Goal: Transaction & Acquisition: Purchase product/service

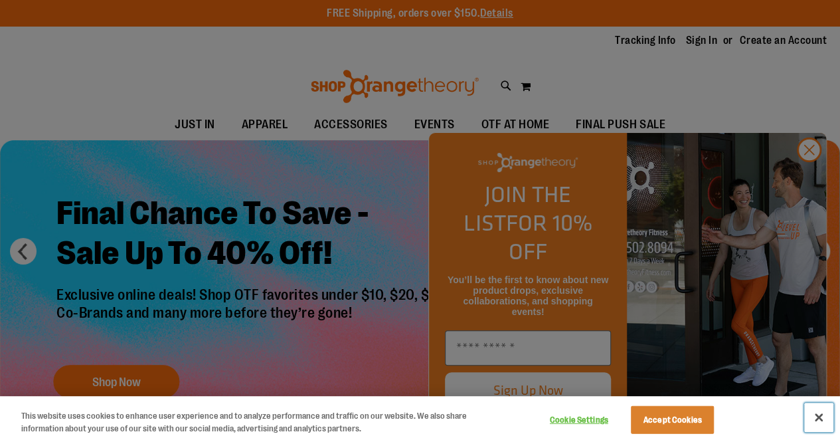
click at [817, 415] on button "Close" at bounding box center [818, 416] width 29 height 29
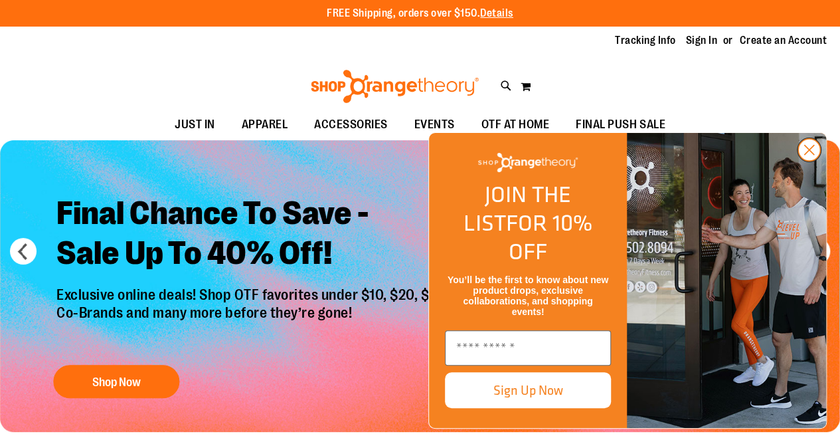
click at [813, 161] on circle "Close dialog" at bounding box center [809, 150] width 22 height 22
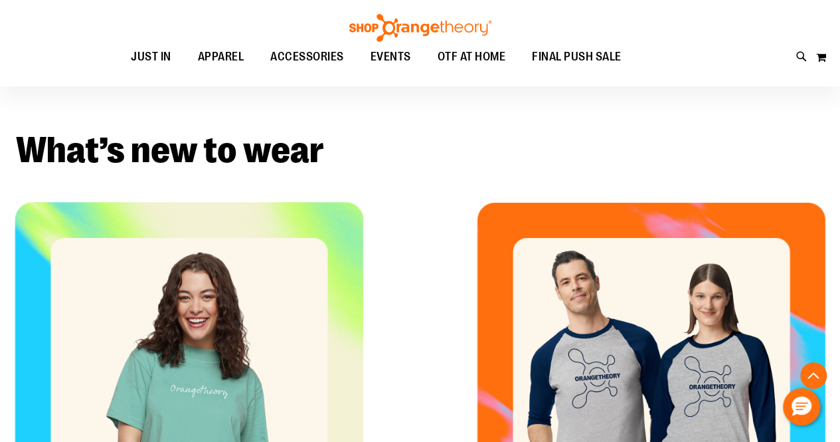
scroll to position [331, 0]
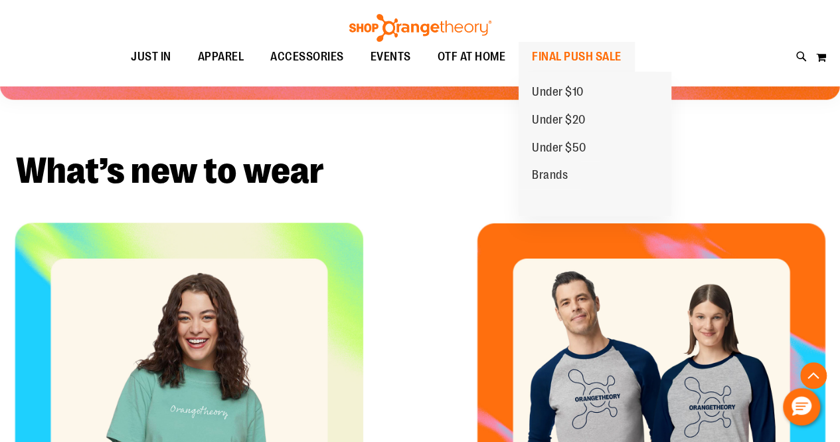
click at [602, 47] on span "FINAL PUSH SALE" at bounding box center [577, 57] width 90 height 30
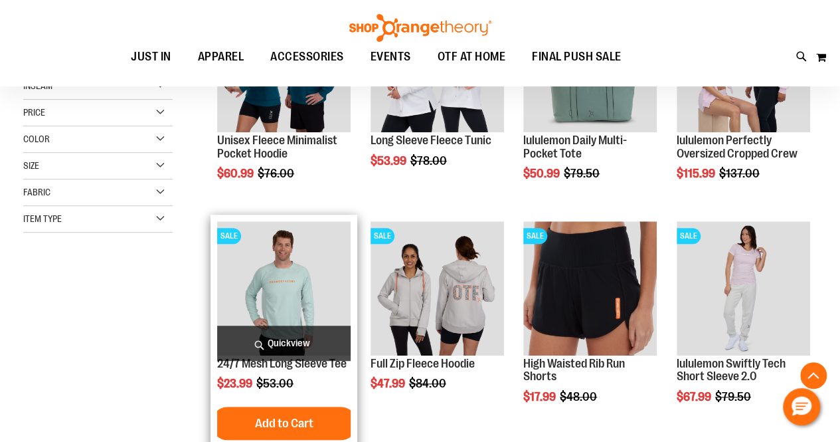
scroll to position [332, 0]
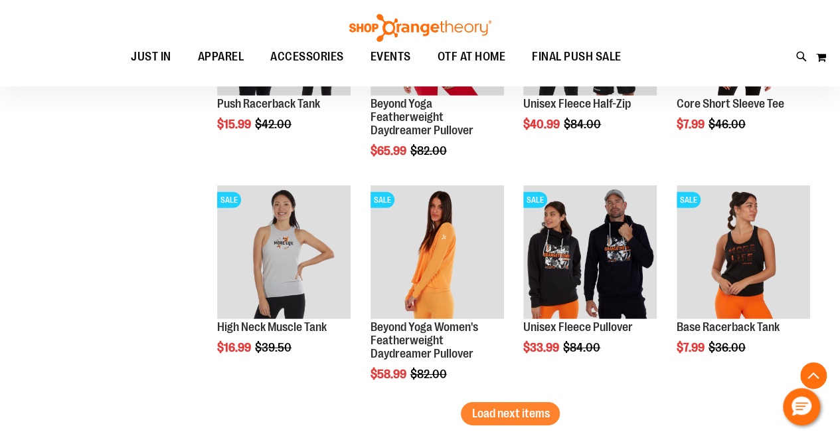
scroll to position [1992, 0]
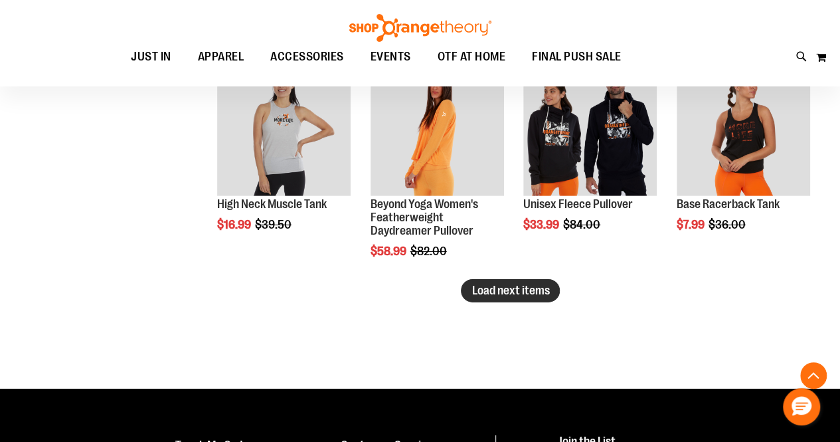
click at [530, 292] on span "Load next items" at bounding box center [510, 290] width 78 height 13
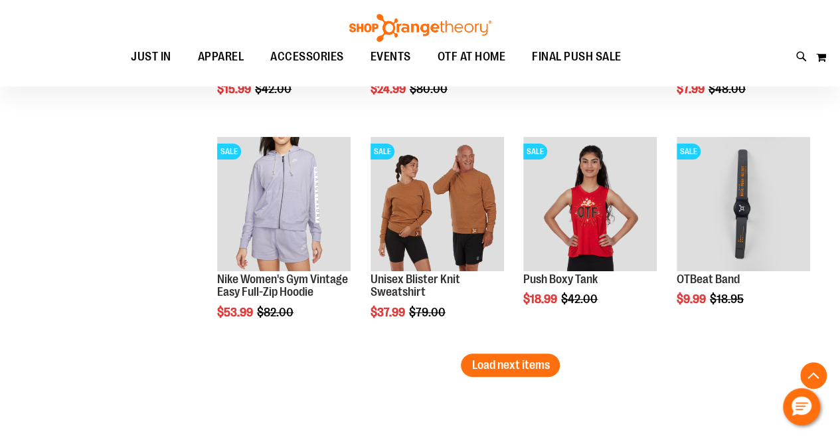
scroll to position [2590, 0]
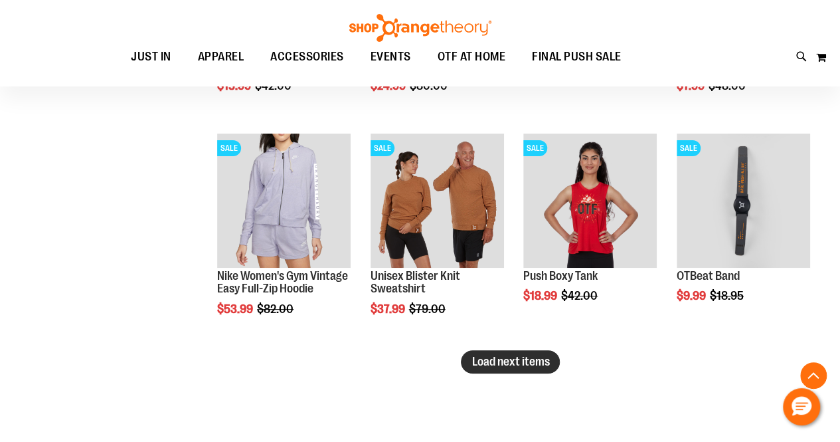
click at [538, 355] on span "Load next items" at bounding box center [510, 361] width 78 height 13
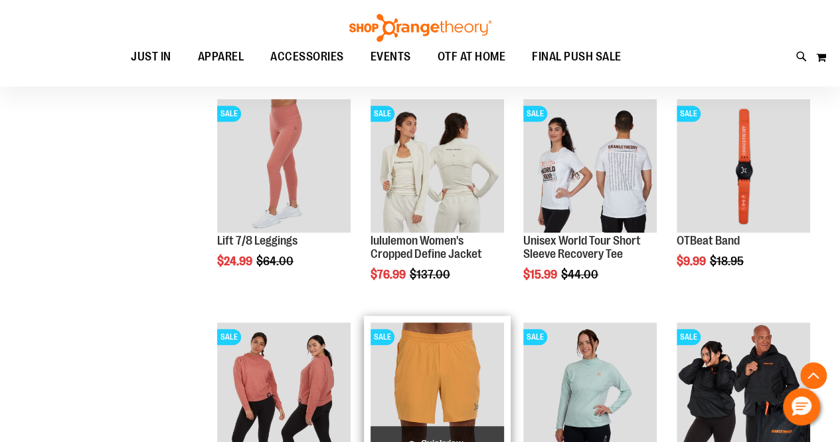
scroll to position [2855, 0]
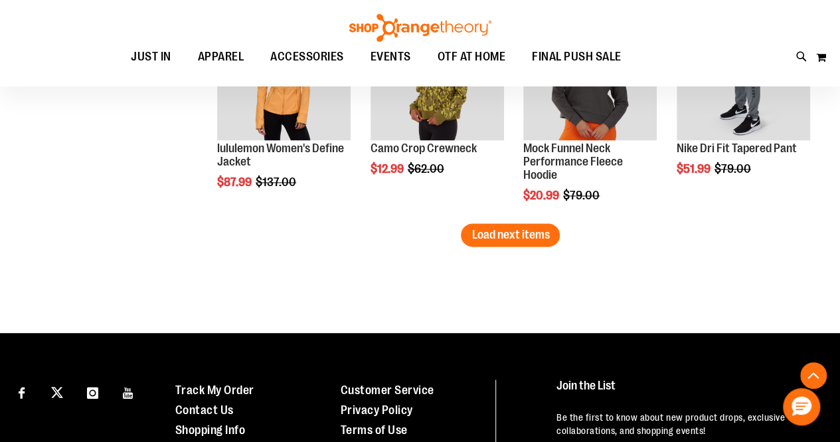
scroll to position [3387, 0]
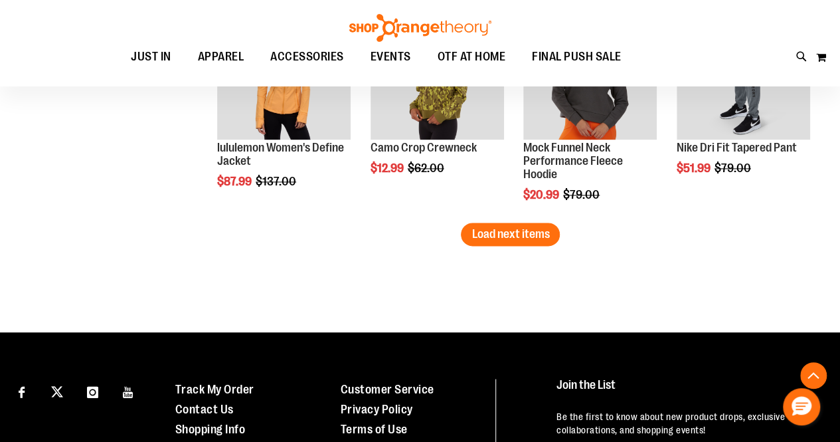
click at [529, 238] on span "Load next items" at bounding box center [510, 233] width 78 height 13
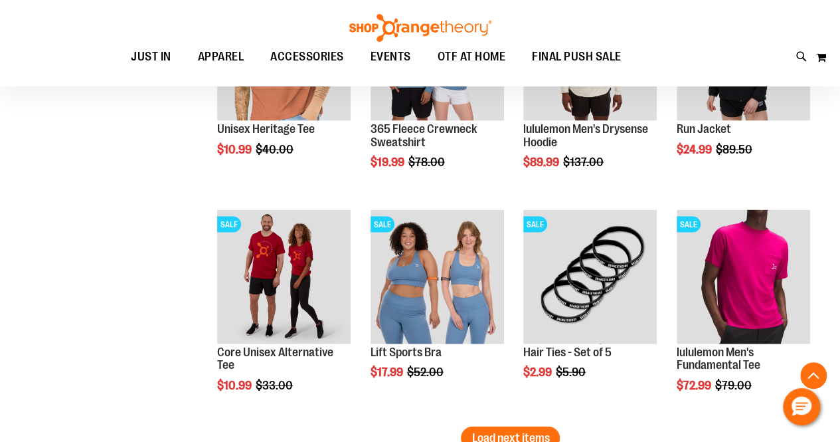
scroll to position [3918, 0]
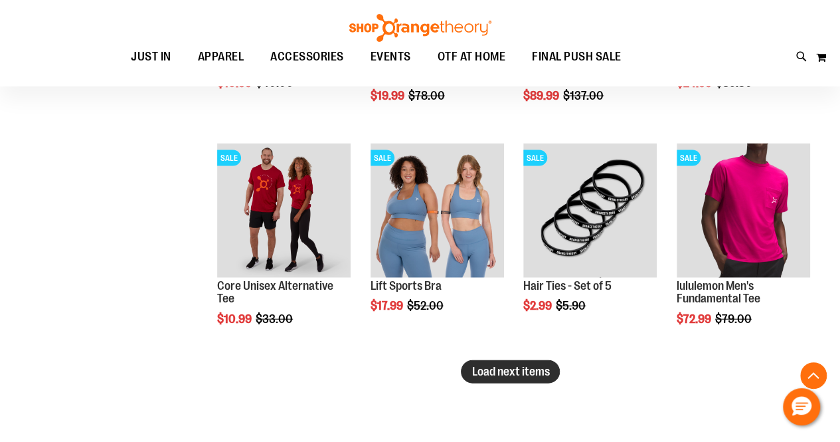
click at [493, 373] on span "Load next items" at bounding box center [510, 371] width 78 height 13
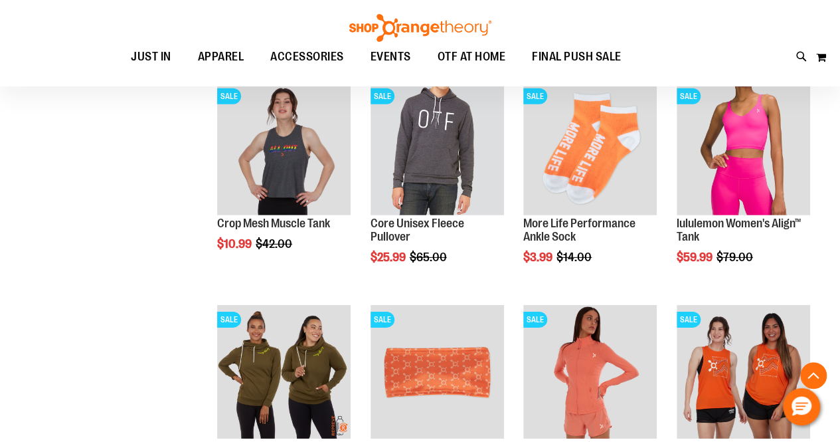
scroll to position [4582, 0]
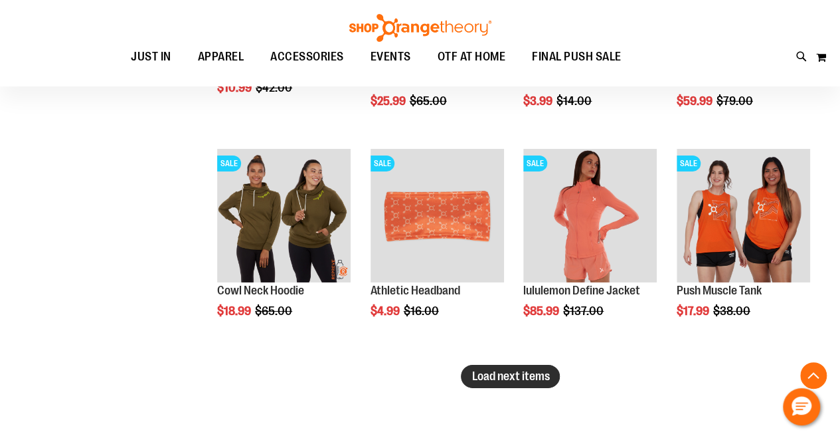
click at [501, 380] on span "Load next items" at bounding box center [510, 375] width 78 height 13
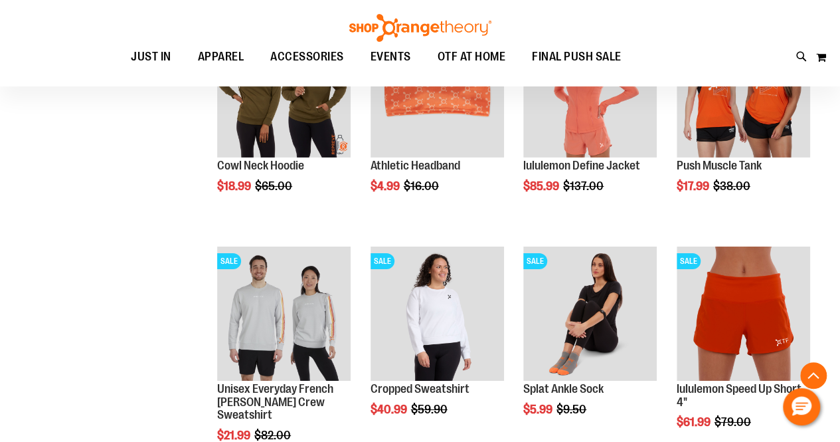
scroll to position [4715, 0]
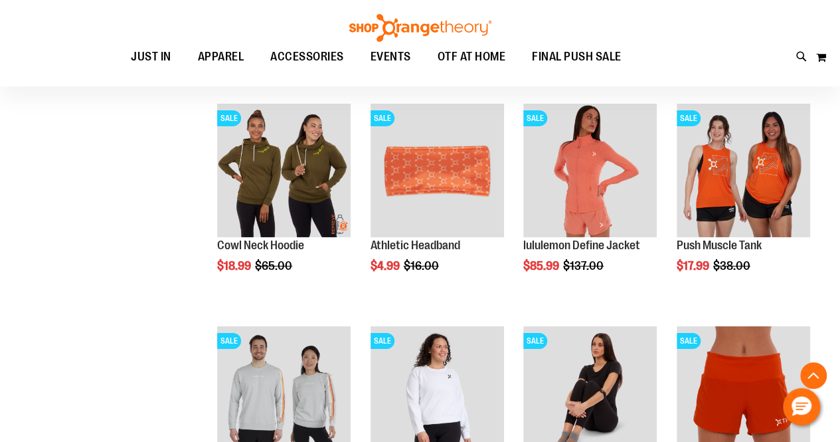
scroll to position [4582, 0]
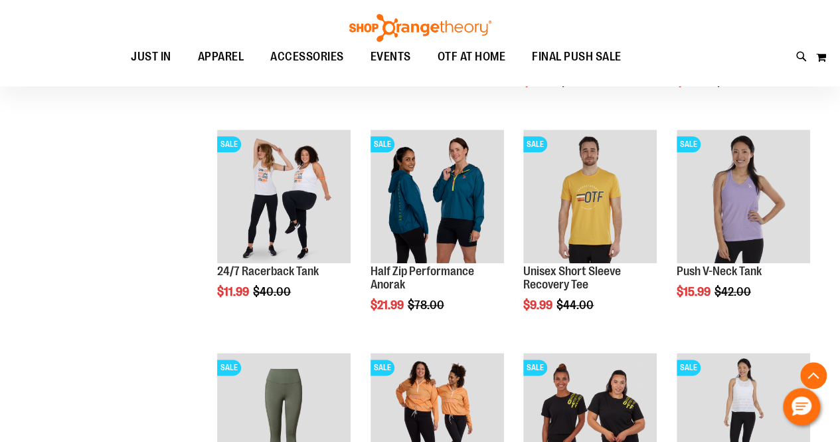
scroll to position [167, 0]
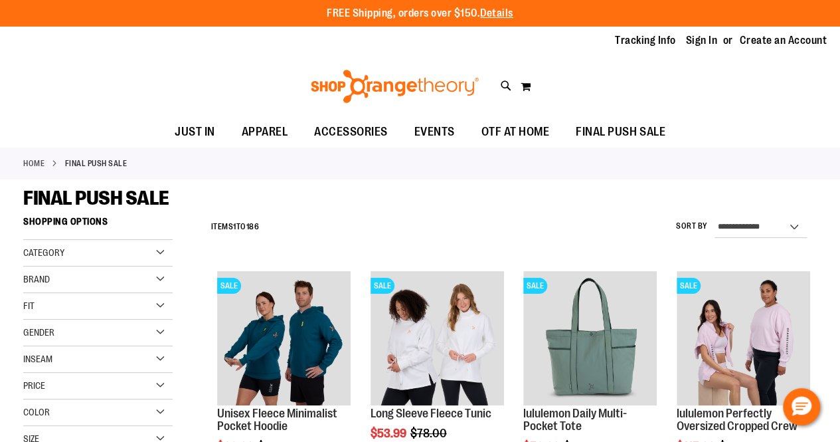
click at [93, 238] on strong "Shopping Options" at bounding box center [97, 225] width 149 height 30
click at [100, 256] on div "Category" at bounding box center [97, 253] width 149 height 27
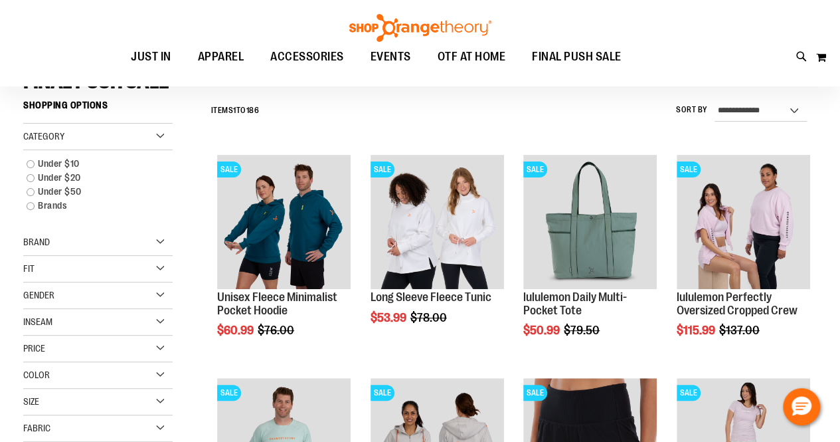
scroll to position [133, 0]
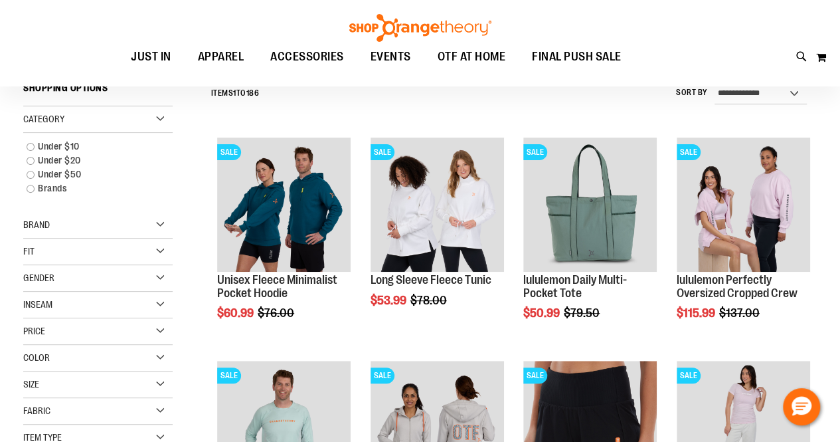
click at [124, 250] on div "Fit" at bounding box center [97, 251] width 149 height 27
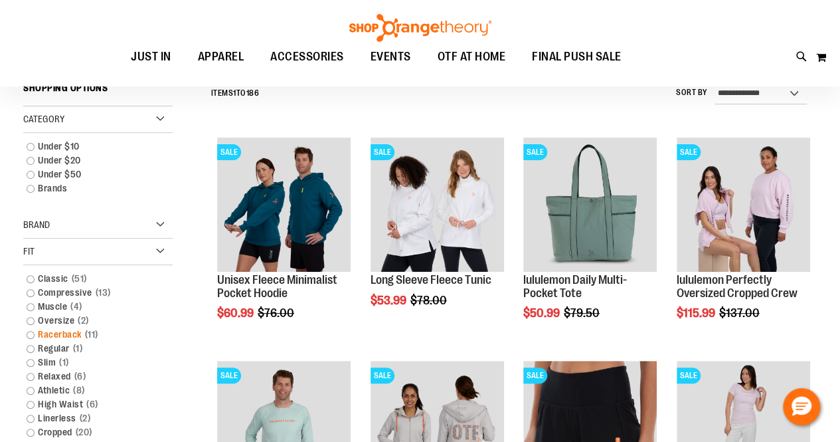
scroll to position [398, 0]
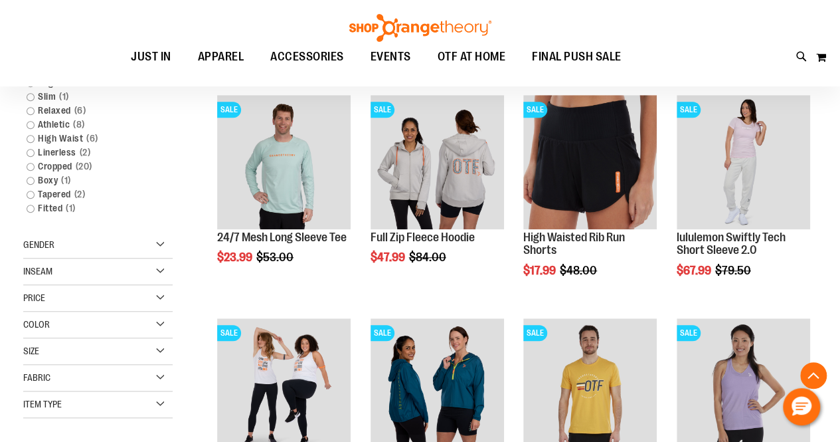
click at [127, 414] on div "Item Type" at bounding box center [97, 404] width 149 height 27
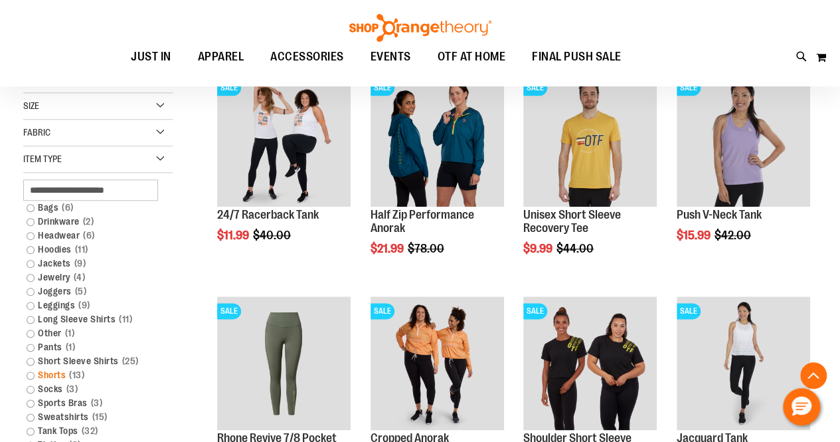
scroll to position [664, 0]
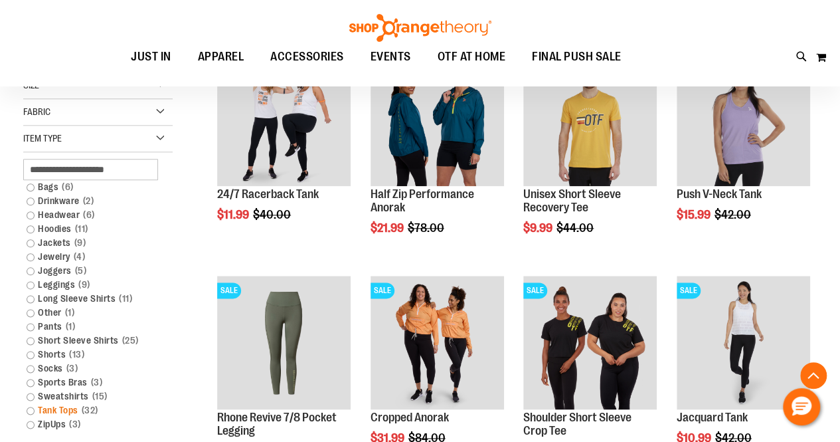
click at [33, 407] on link "Tank Tops 32 items" at bounding box center [91, 410] width 143 height 14
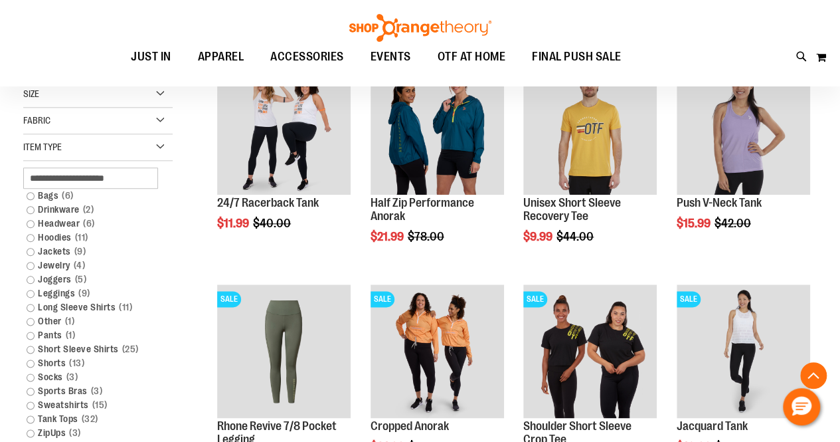
scroll to position [788, 0]
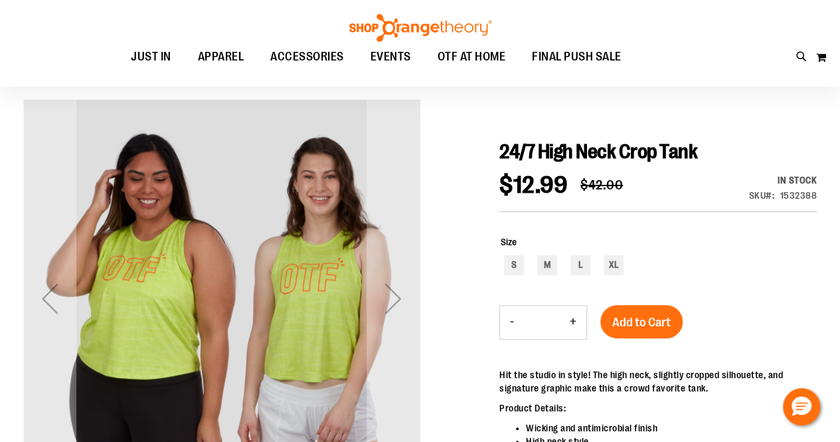
scroll to position [133, 0]
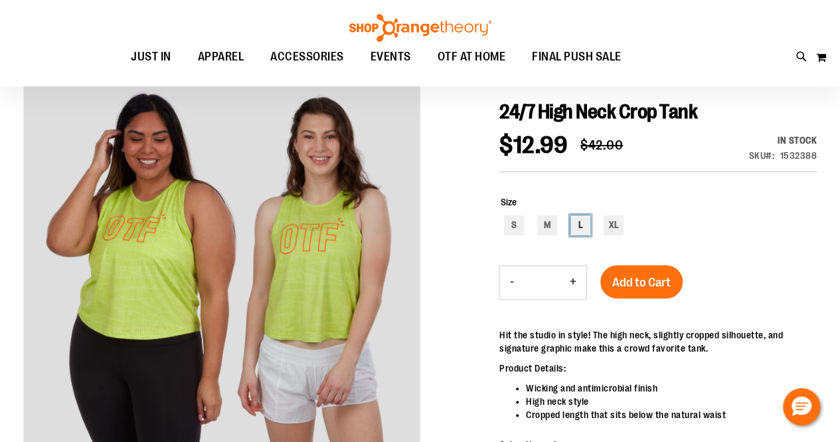
click at [580, 227] on div "L" at bounding box center [580, 225] width 20 height 20
type input "***"
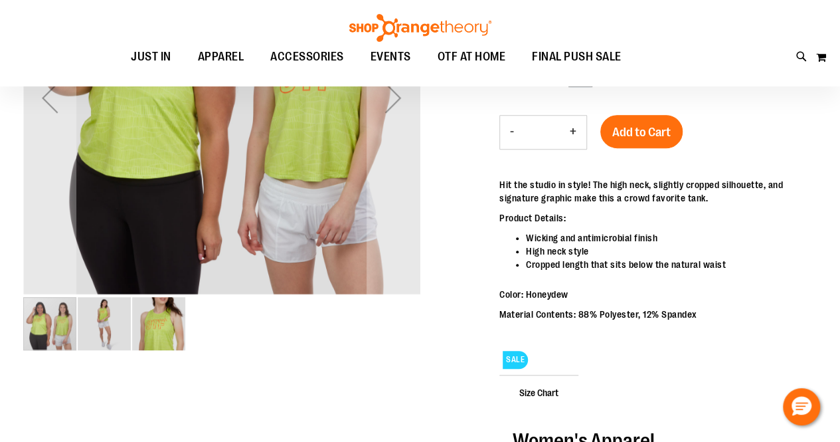
scroll to position [465, 0]
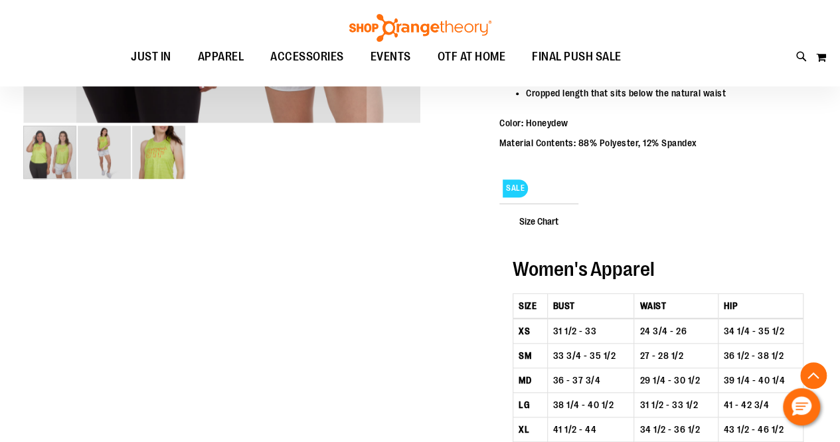
click at [82, 160] on img "image 2 of 3" at bounding box center [104, 152] width 53 height 53
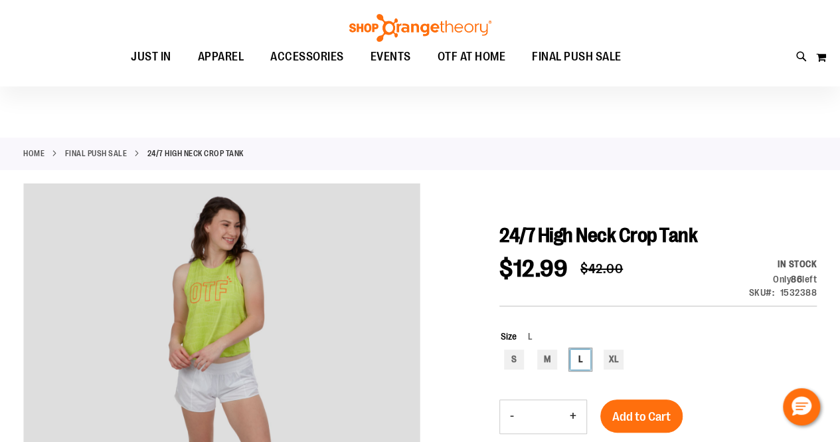
scroll to position [66, 0]
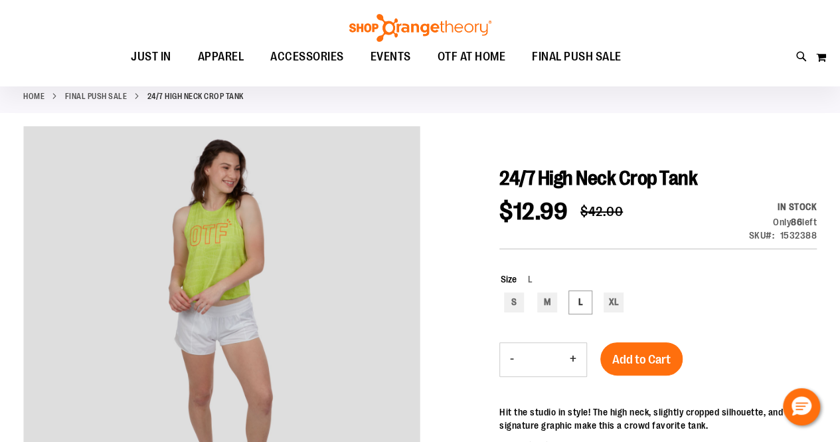
click at [674, 367] on button "Add to Cart" at bounding box center [641, 358] width 82 height 33
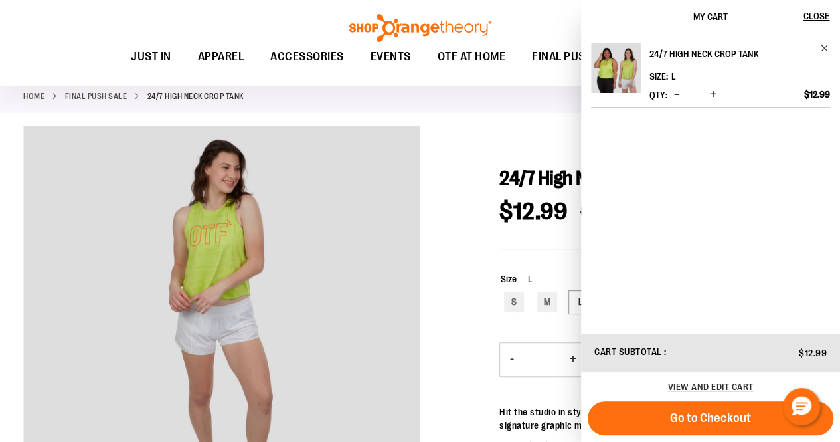
click at [105, 98] on link "FINAL PUSH SALE" at bounding box center [96, 96] width 62 height 12
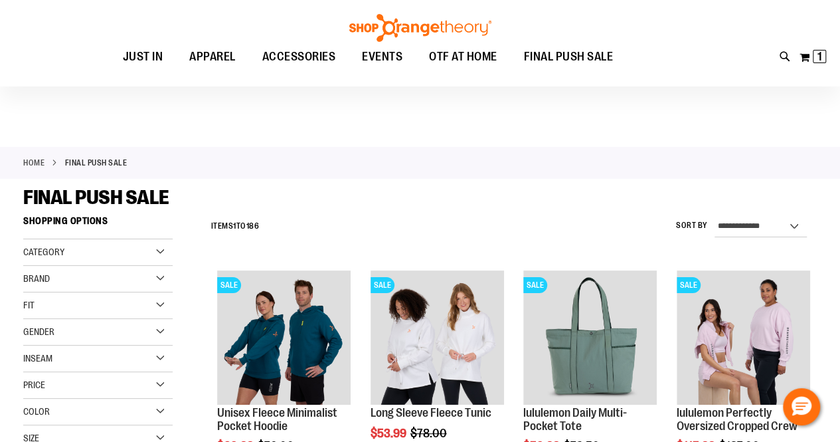
scroll to position [266, 0]
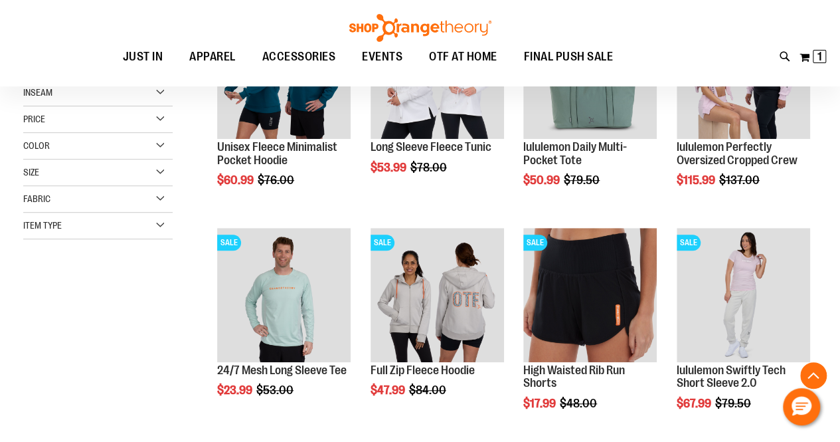
drag, startPoint x: 132, startPoint y: 222, endPoint x: 109, endPoint y: 264, distance: 47.3
click at [131, 225] on div "Item Type" at bounding box center [97, 225] width 149 height 27
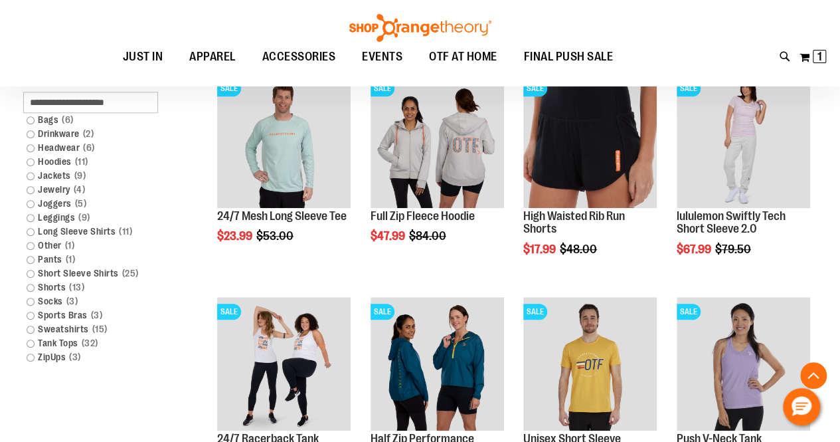
scroll to position [465, 0]
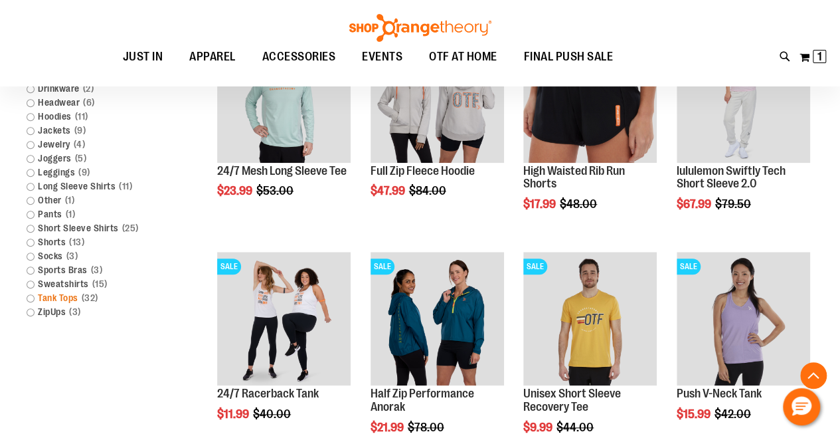
click at [29, 297] on link "Tank Tops 32 items" at bounding box center [91, 298] width 143 height 14
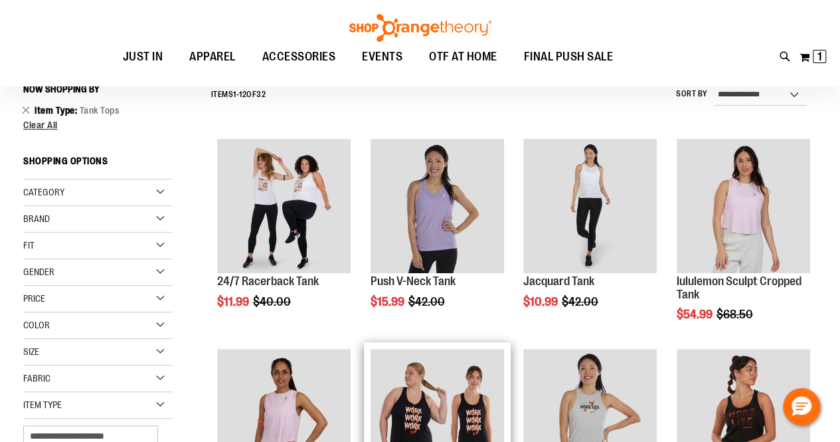
scroll to position [124, 0]
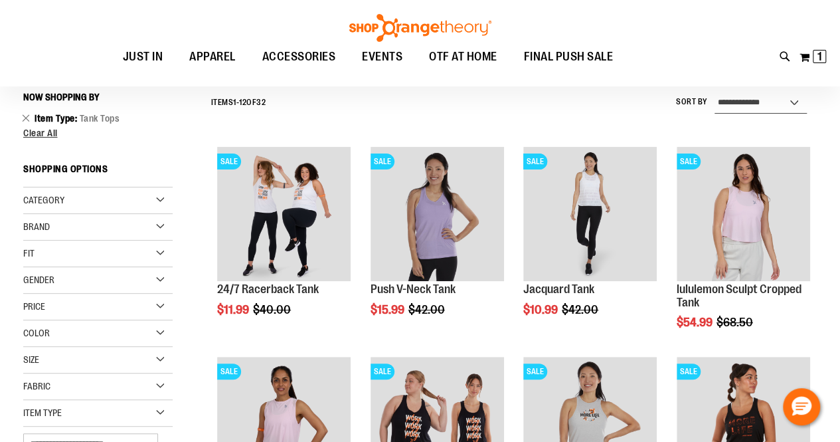
click at [784, 103] on select "**********" at bounding box center [761, 102] width 92 height 21
select select "*********"
click at [715, 92] on select "**********" at bounding box center [761, 102] width 92 height 21
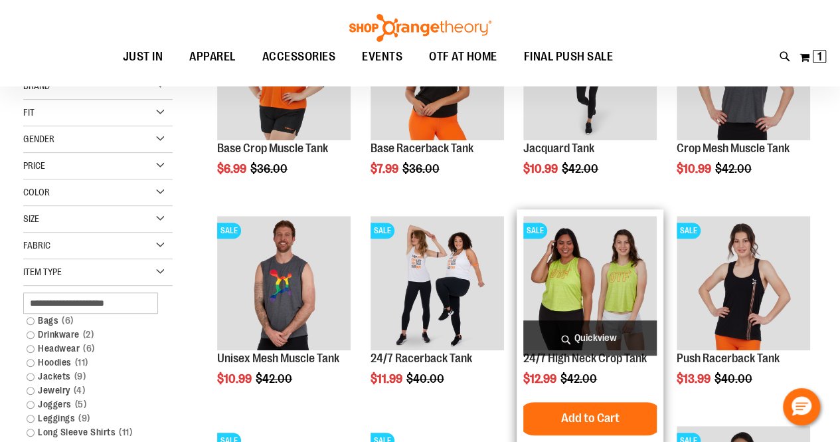
scroll to position [323, 0]
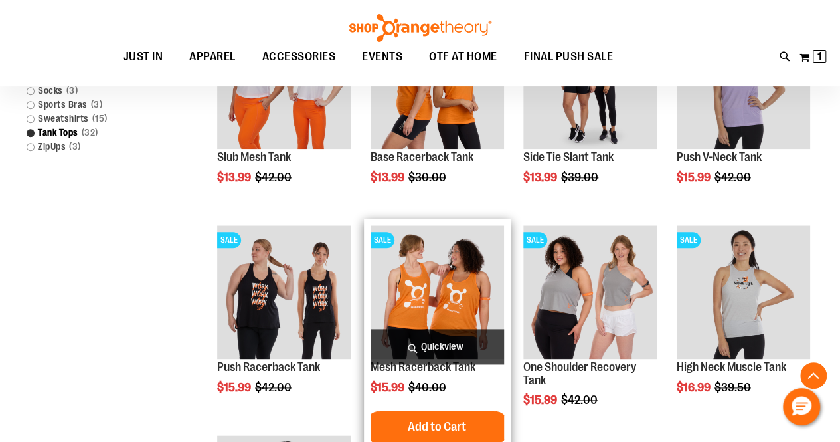
scroll to position [721, 0]
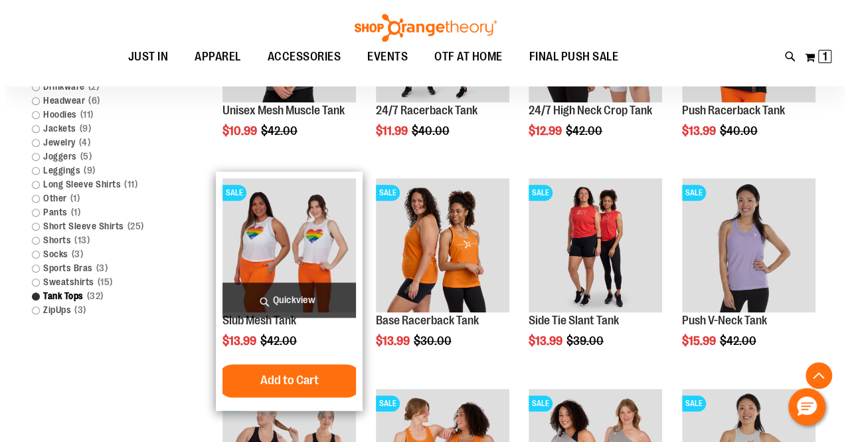
scroll to position [522, 0]
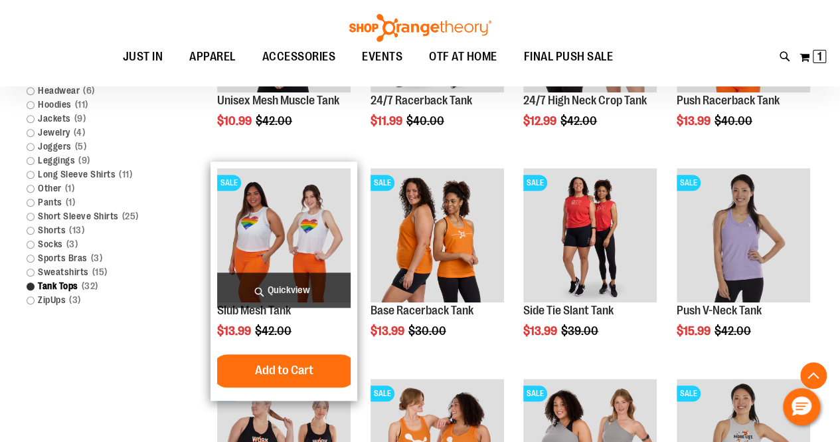
click at [282, 290] on span "Quickview" at bounding box center [283, 289] width 133 height 35
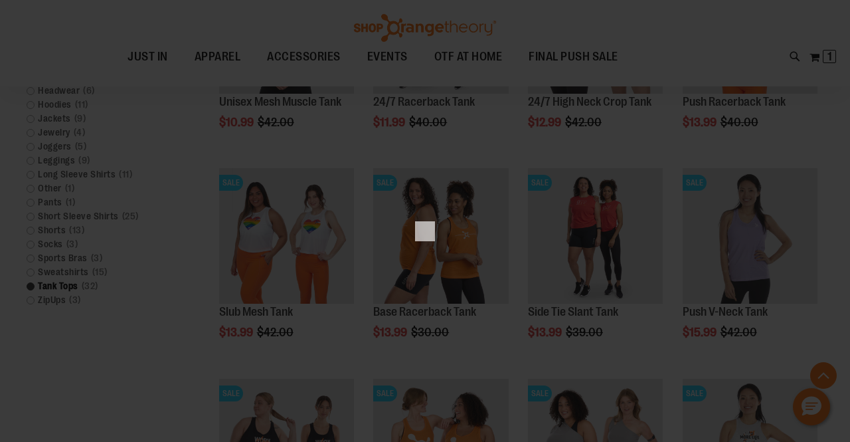
scroll to position [0, 0]
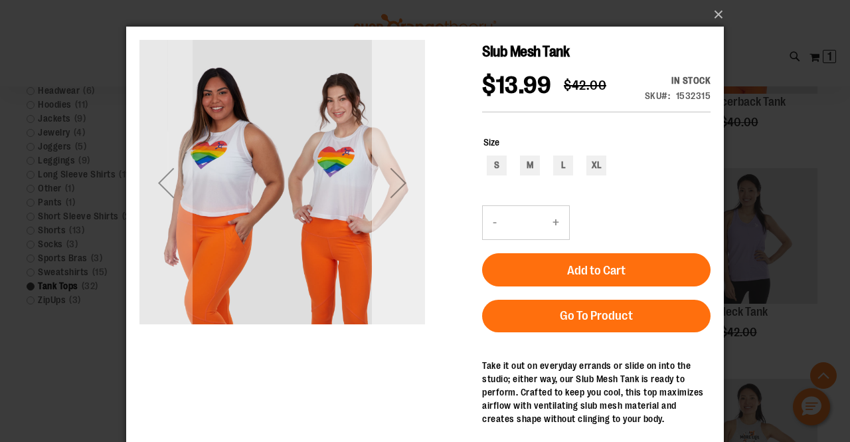
click at [386, 187] on div "Next" at bounding box center [398, 182] width 53 height 53
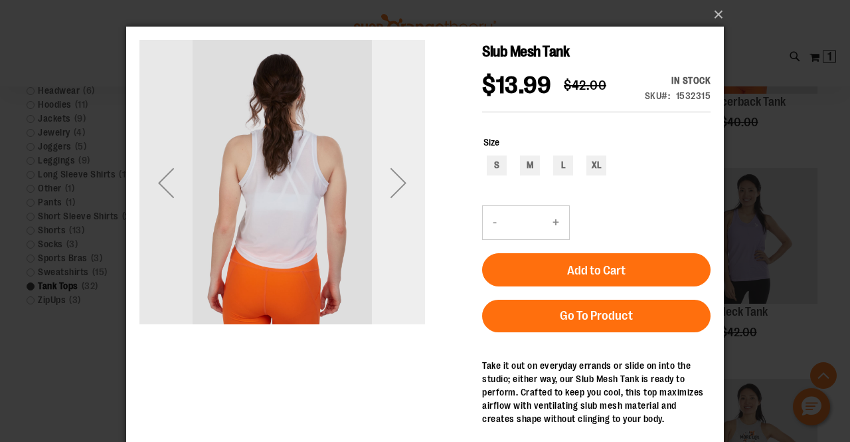
click at [385, 187] on div "Next" at bounding box center [398, 182] width 53 height 53
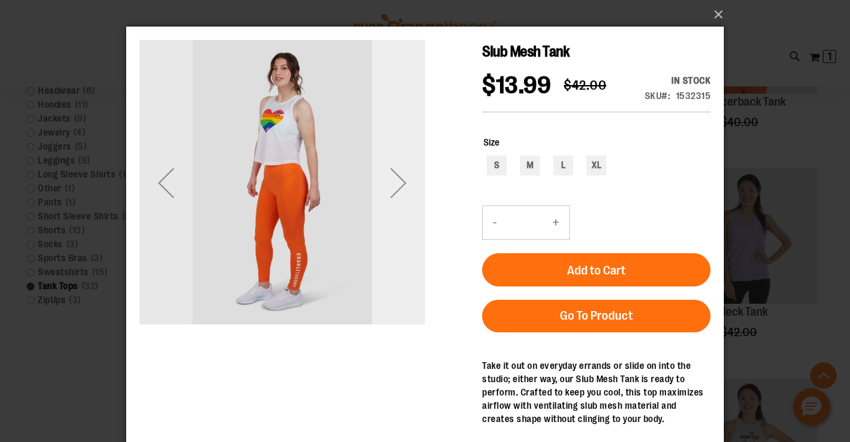
click at [379, 193] on div "Next" at bounding box center [398, 182] width 53 height 53
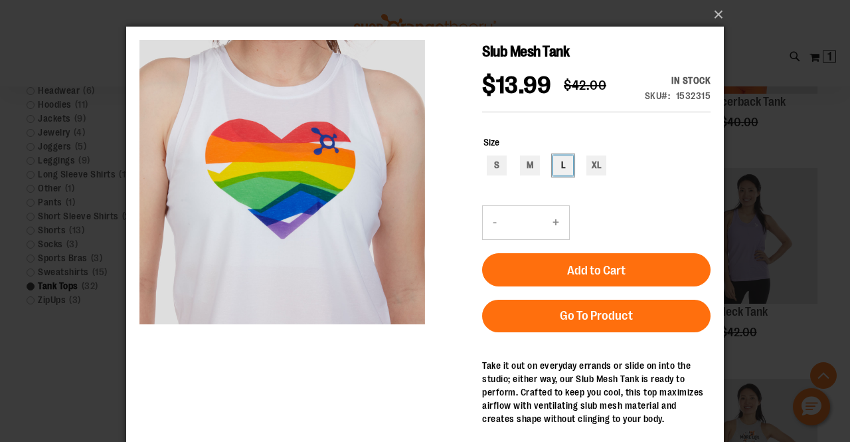
click at [569, 164] on div "L" at bounding box center [563, 165] width 20 height 20
type input "***"
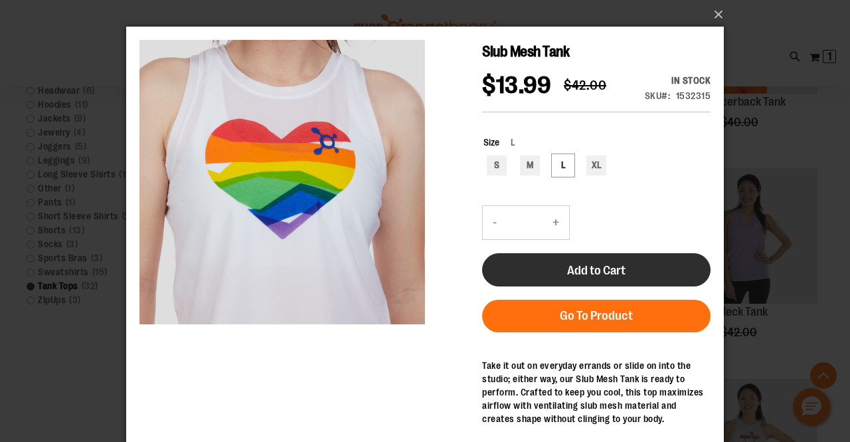
click at [579, 270] on span "Add to Cart" at bounding box center [596, 270] width 58 height 15
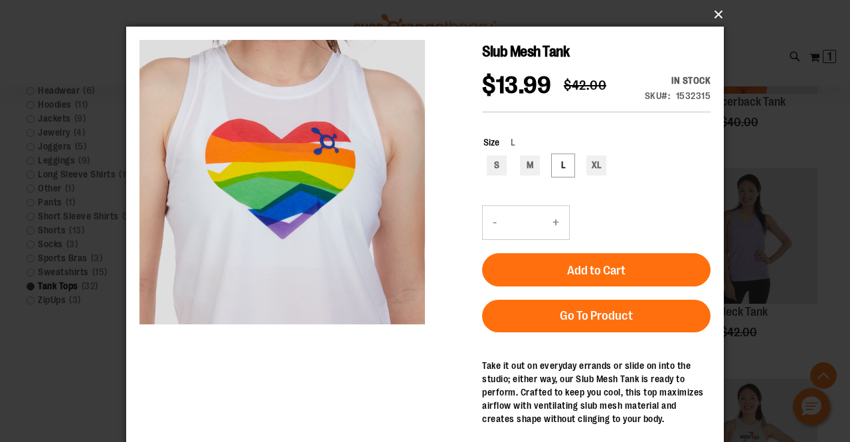
click at [713, 5] on button "×" at bounding box center [429, 14] width 598 height 29
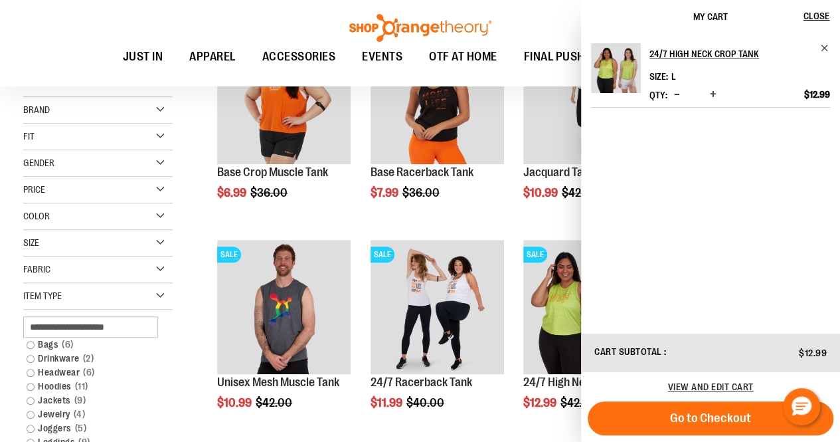
scroll to position [266, 0]
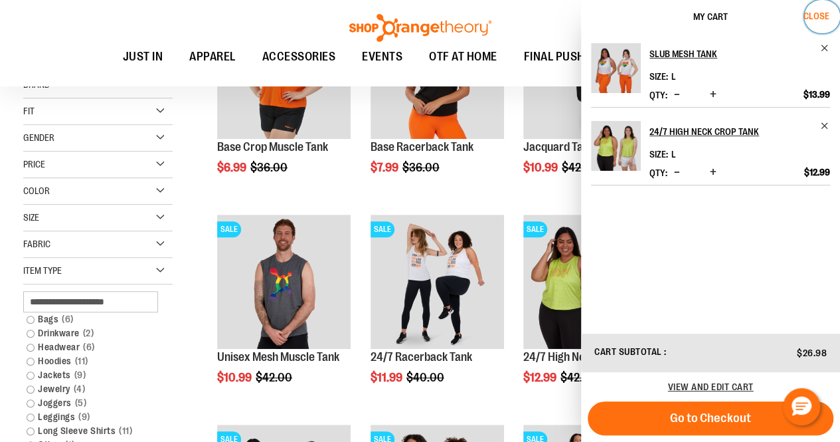
click at [821, 13] on span "Close" at bounding box center [816, 16] width 26 height 11
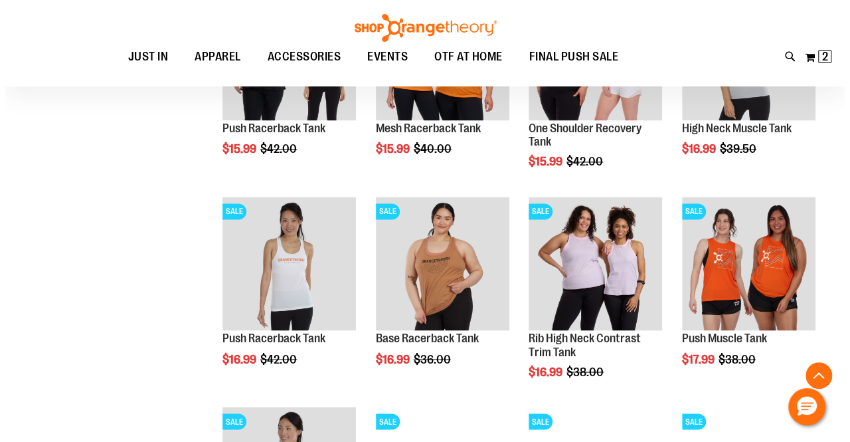
scroll to position [1033, 0]
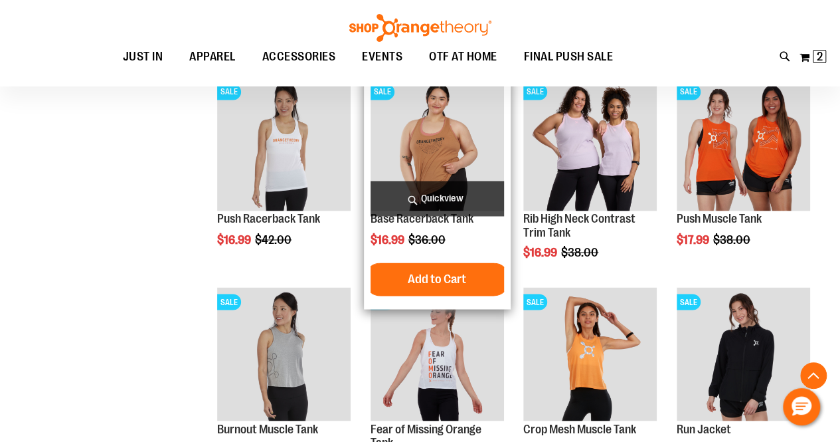
click at [449, 199] on span "Quickview" at bounding box center [437, 198] width 133 height 35
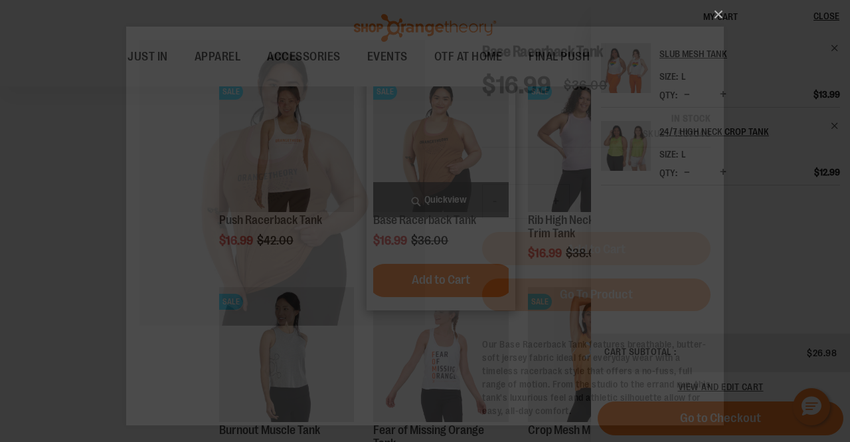
scroll to position [0, 0]
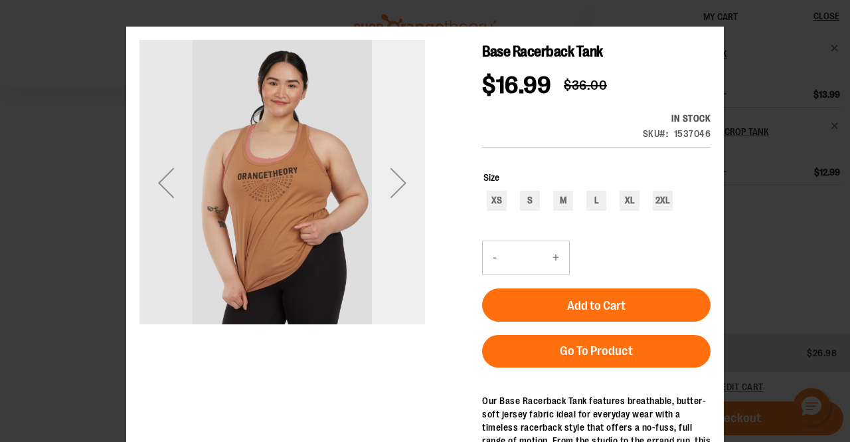
click at [399, 182] on div "Next" at bounding box center [398, 182] width 53 height 53
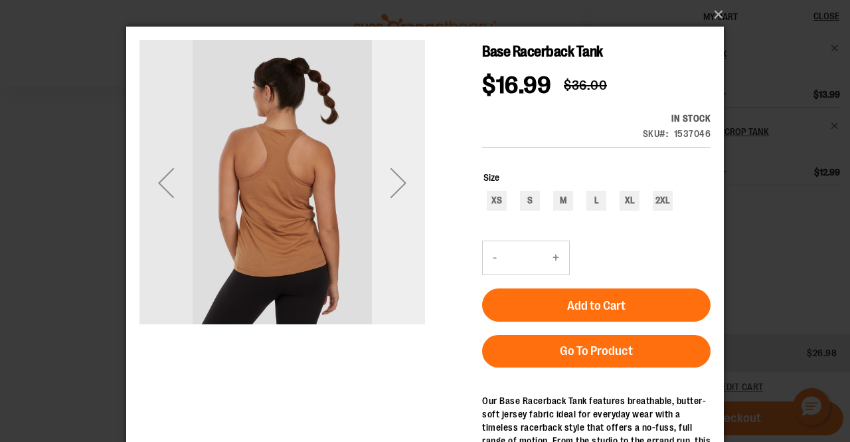
click at [400, 187] on div "Next" at bounding box center [398, 182] width 53 height 53
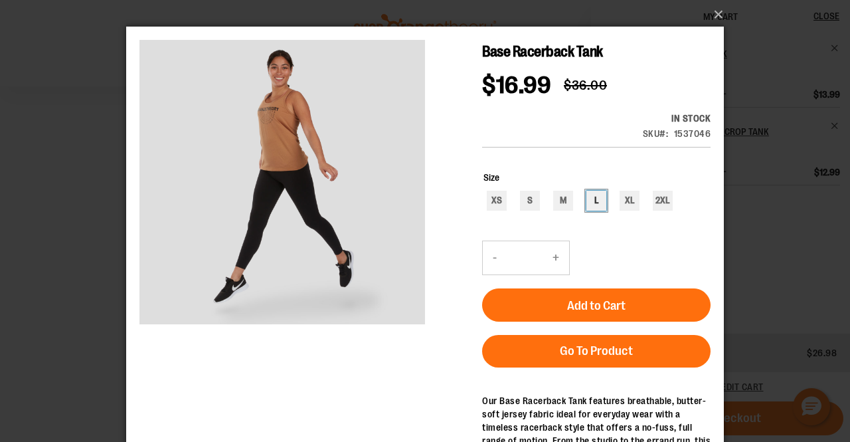
click at [588, 191] on div "L" at bounding box center [596, 201] width 20 height 20
type input "***"
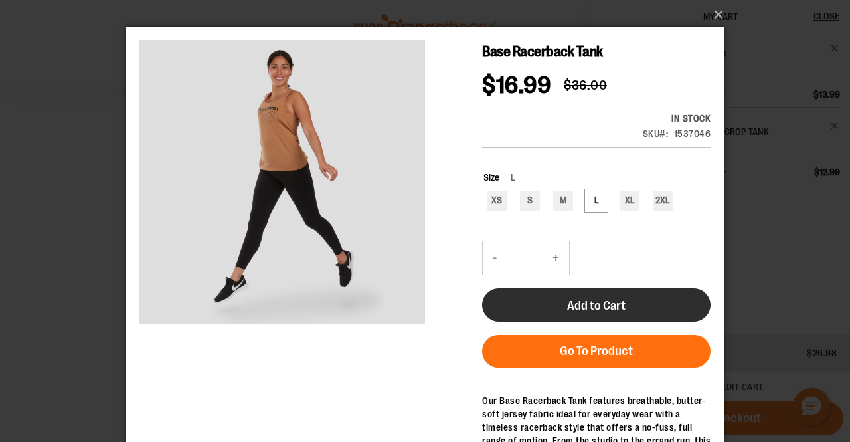
click at [593, 298] on span "Add to Cart" at bounding box center [596, 305] width 58 height 15
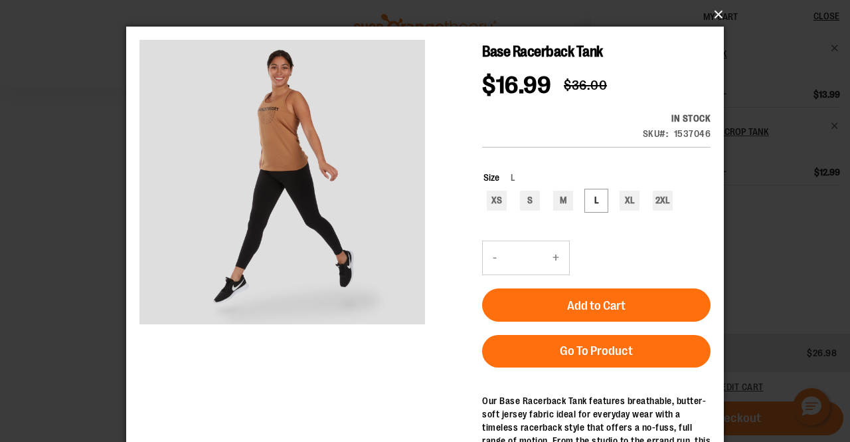
click at [717, 11] on button "×" at bounding box center [429, 14] width 598 height 29
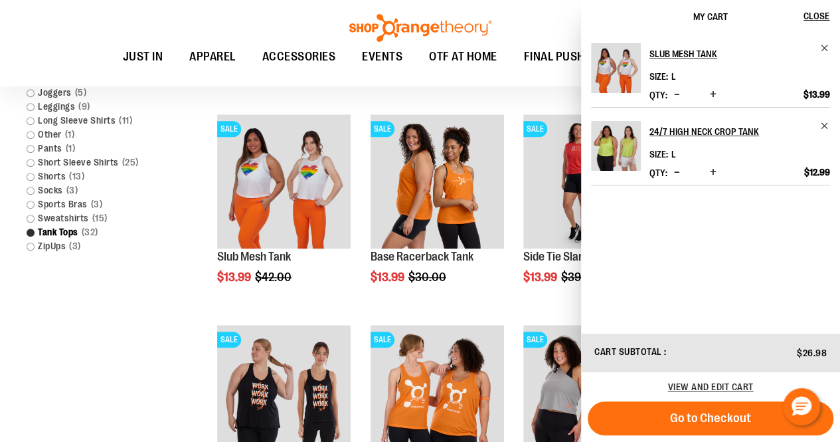
scroll to position [664, 0]
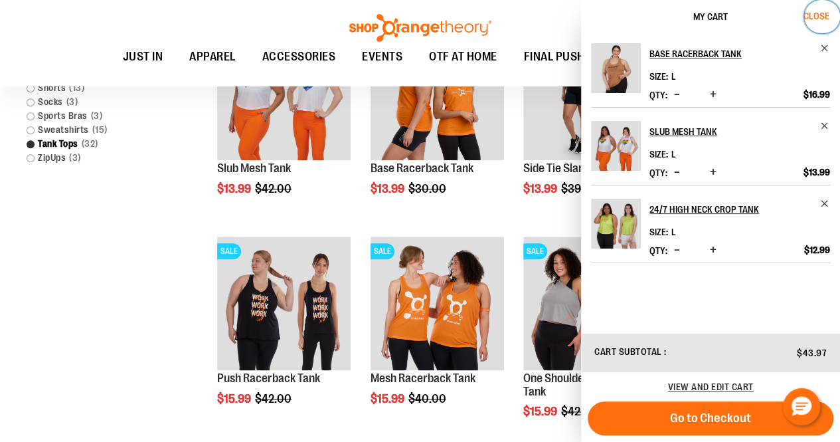
click at [822, 19] on span "Close" at bounding box center [816, 16] width 26 height 11
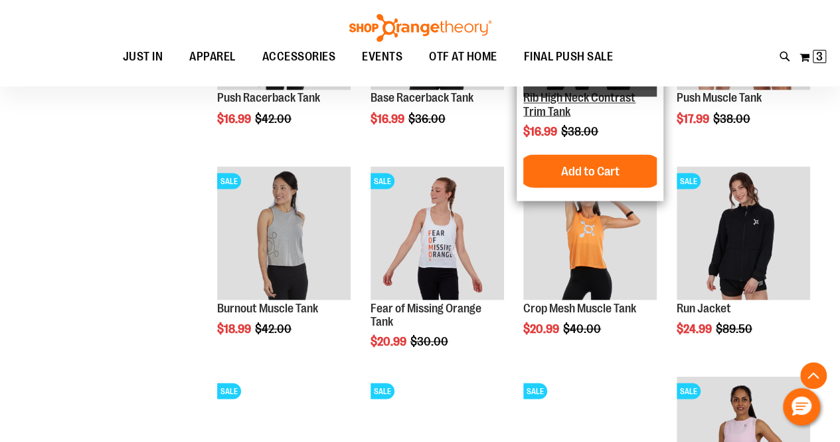
scroll to position [1195, 0]
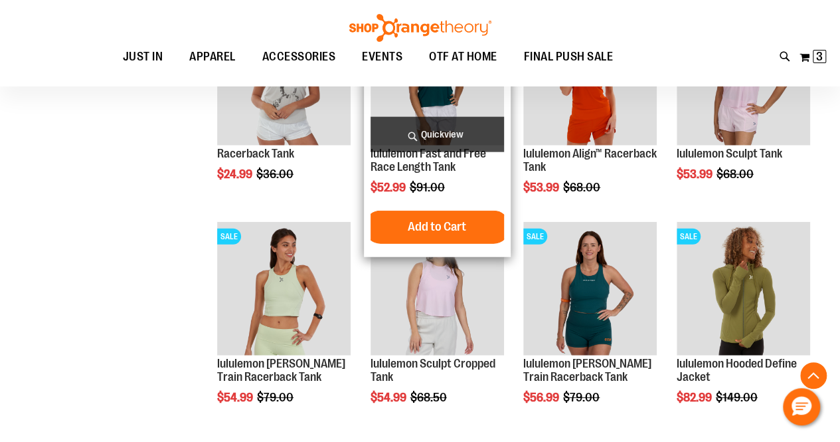
scroll to position [1527, 0]
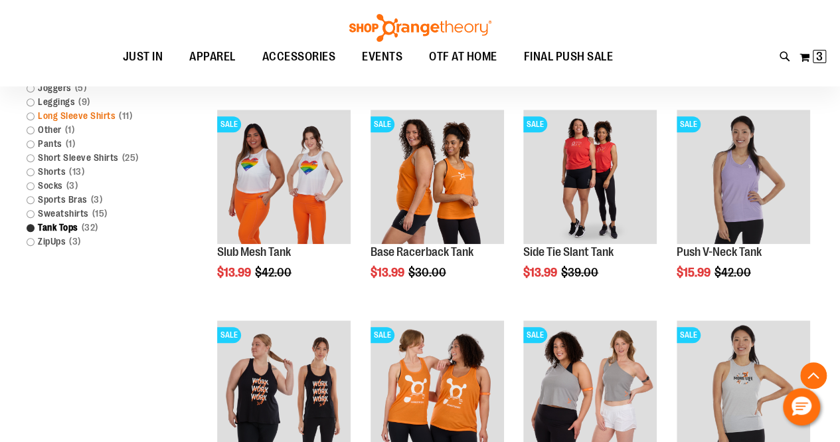
scroll to position [398, 0]
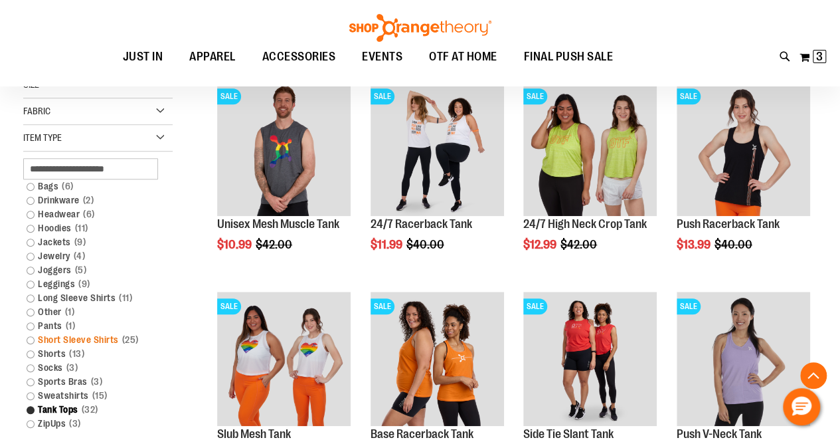
click at [27, 335] on link "Short Sleeve Shirts 25 items" at bounding box center [91, 340] width 143 height 14
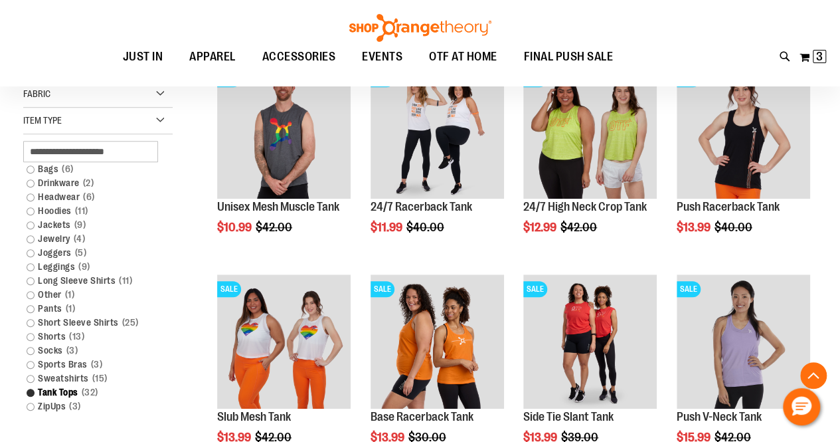
scroll to position [522, 0]
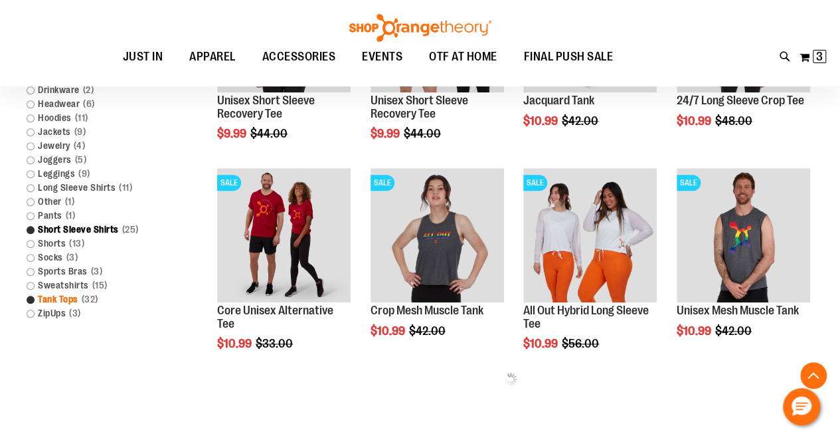
click at [31, 297] on link "Tank Tops 32 items" at bounding box center [91, 299] width 143 height 14
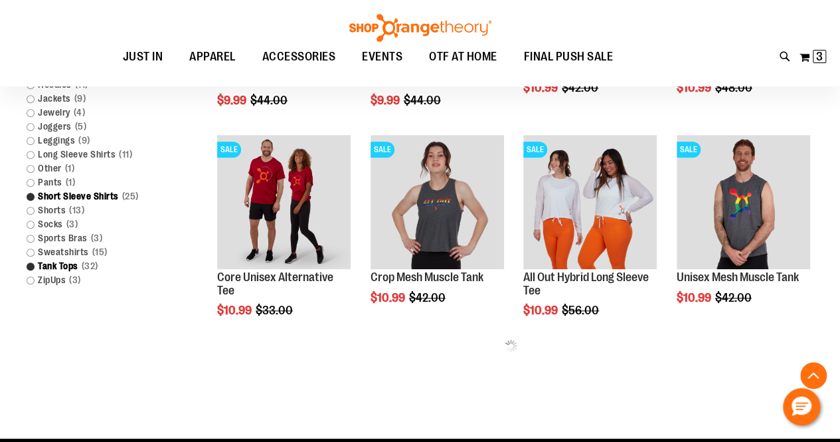
scroll to position [721, 0]
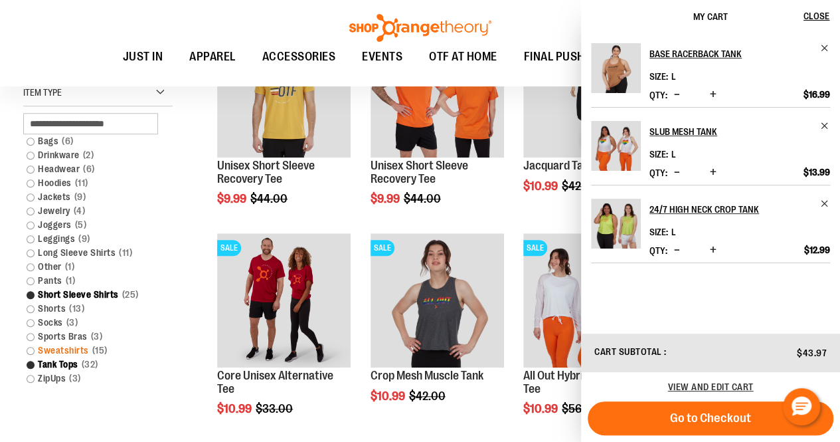
scroll to position [456, 0]
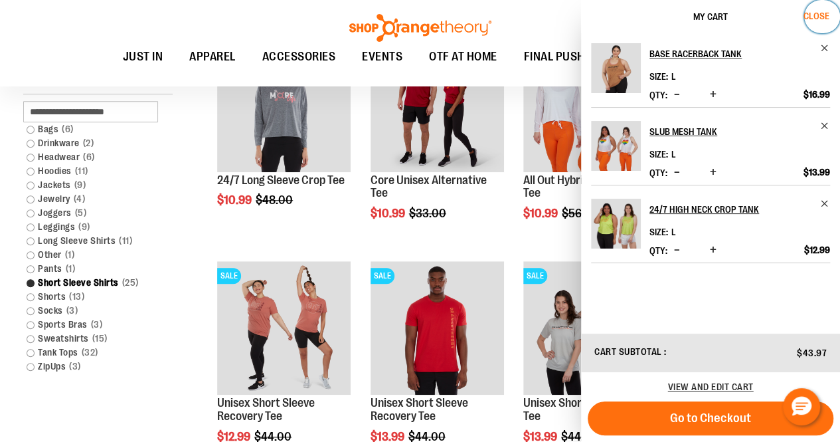
click at [821, 18] on span "Close" at bounding box center [816, 16] width 26 height 11
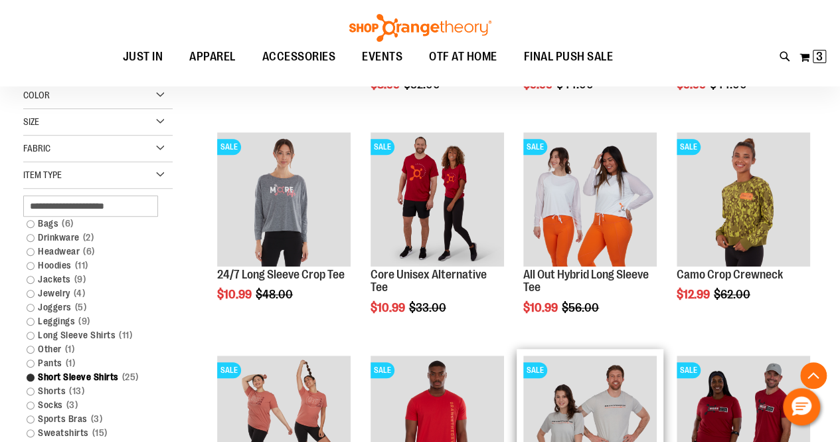
scroll to position [389, 0]
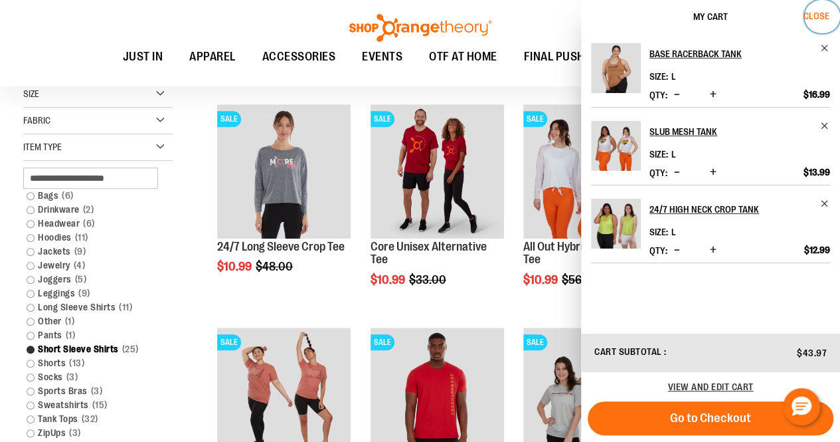
click at [815, 18] on span "Close" at bounding box center [816, 16] width 26 height 11
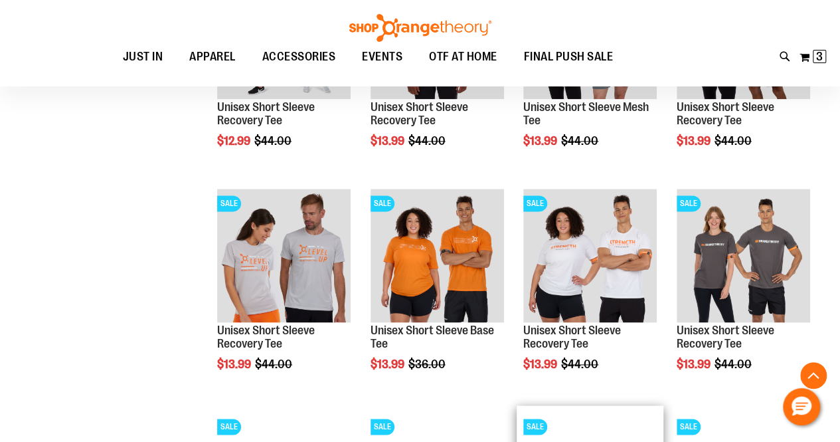
scroll to position [920, 0]
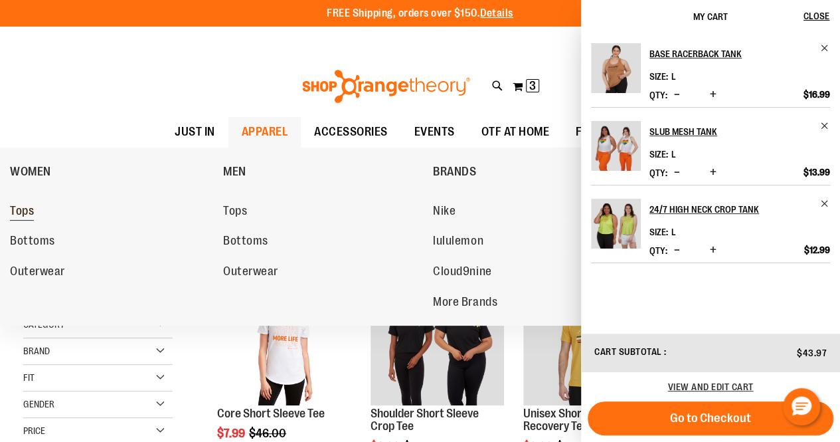
click at [28, 220] on span "Tops" at bounding box center [22, 212] width 24 height 17
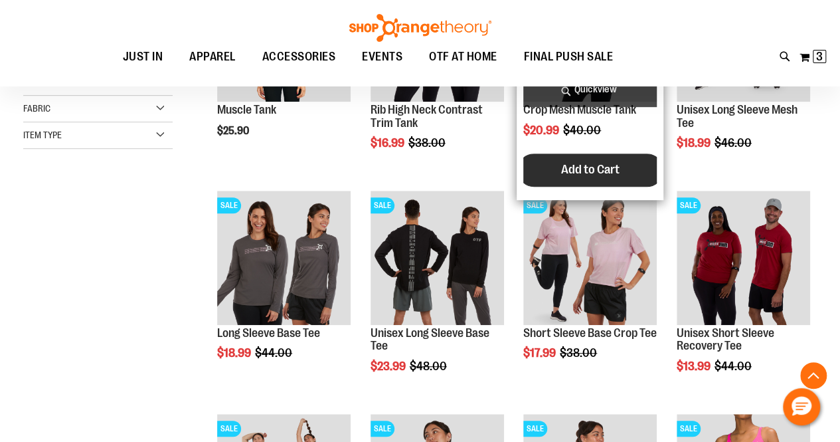
scroll to position [332, 0]
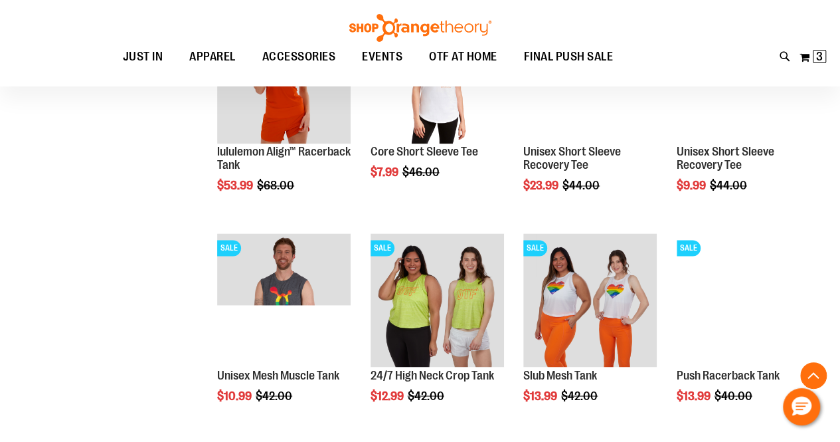
scroll to position [1062, 0]
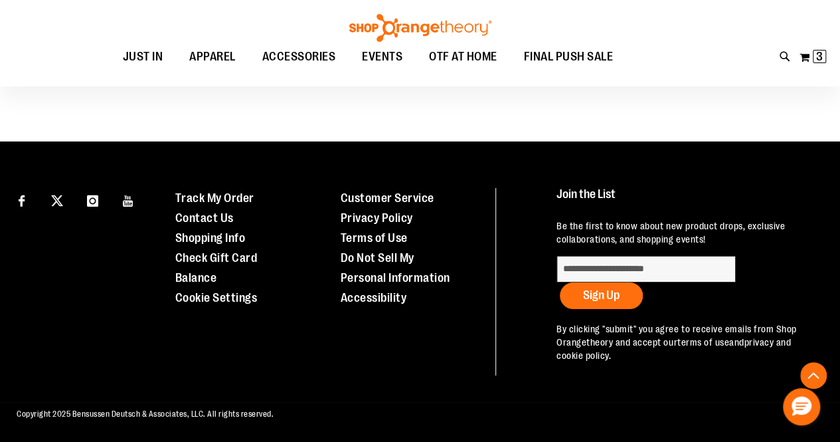
scroll to position [1907, 0]
